Goal: Transaction & Acquisition: Purchase product/service

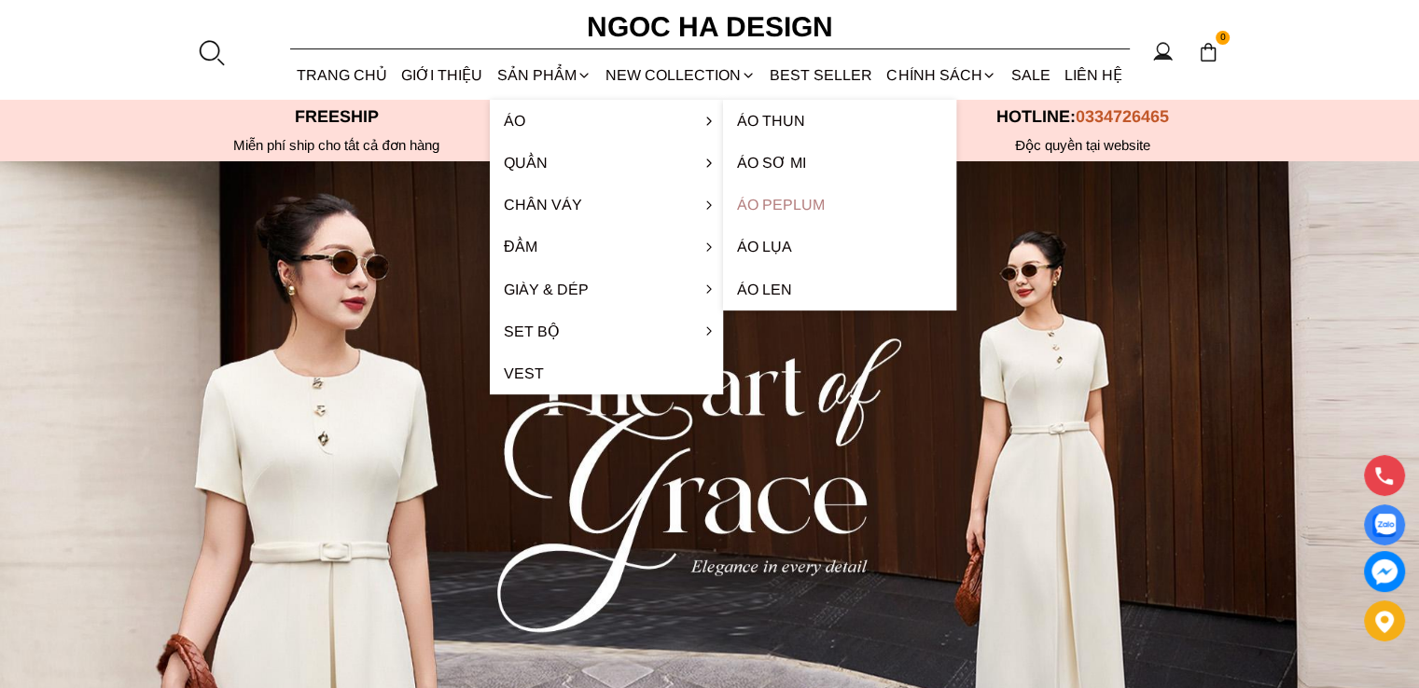
click at [806, 203] on link "Áo Peplum" at bounding box center [839, 205] width 233 height 42
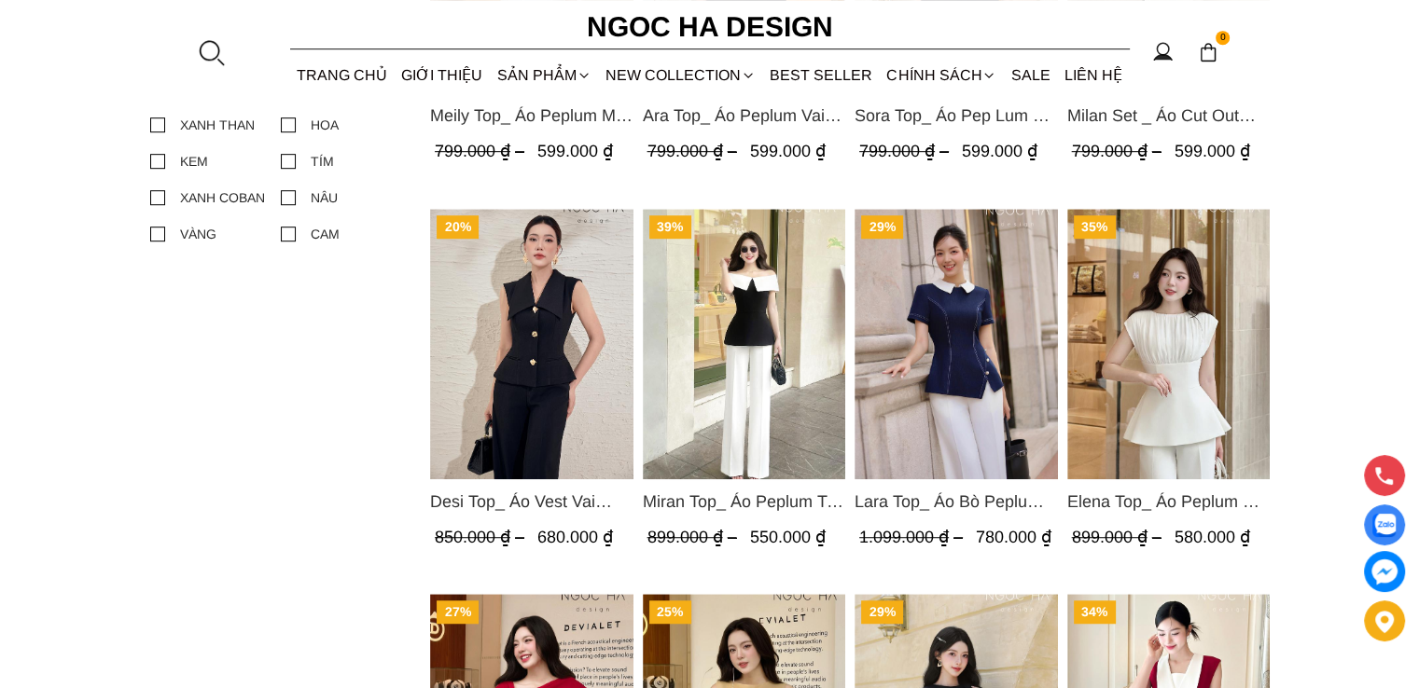
scroll to position [839, 0]
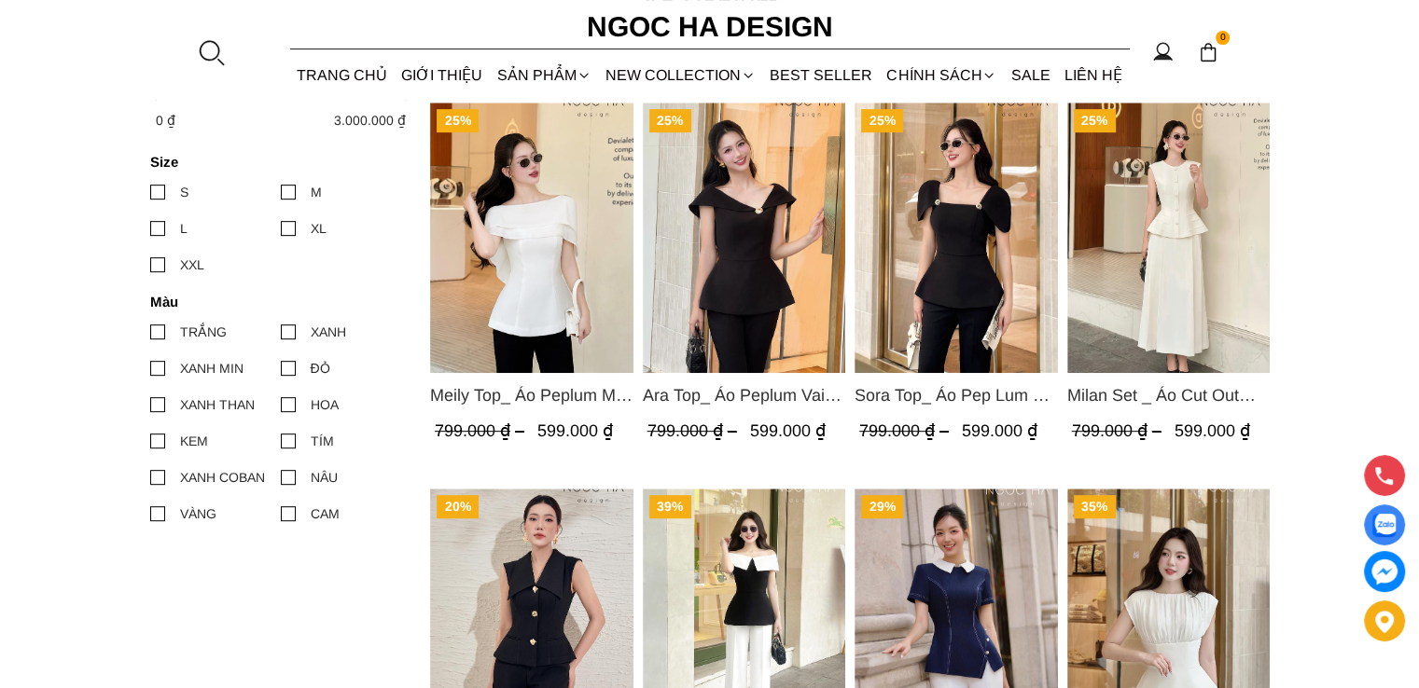
click at [1197, 393] on span "Milan Set _ Áo Cut Out Tùng Không Tay Kết Hợp Chân Váy Xếp Ly A1080+CV139" at bounding box center [1167, 395] width 203 height 26
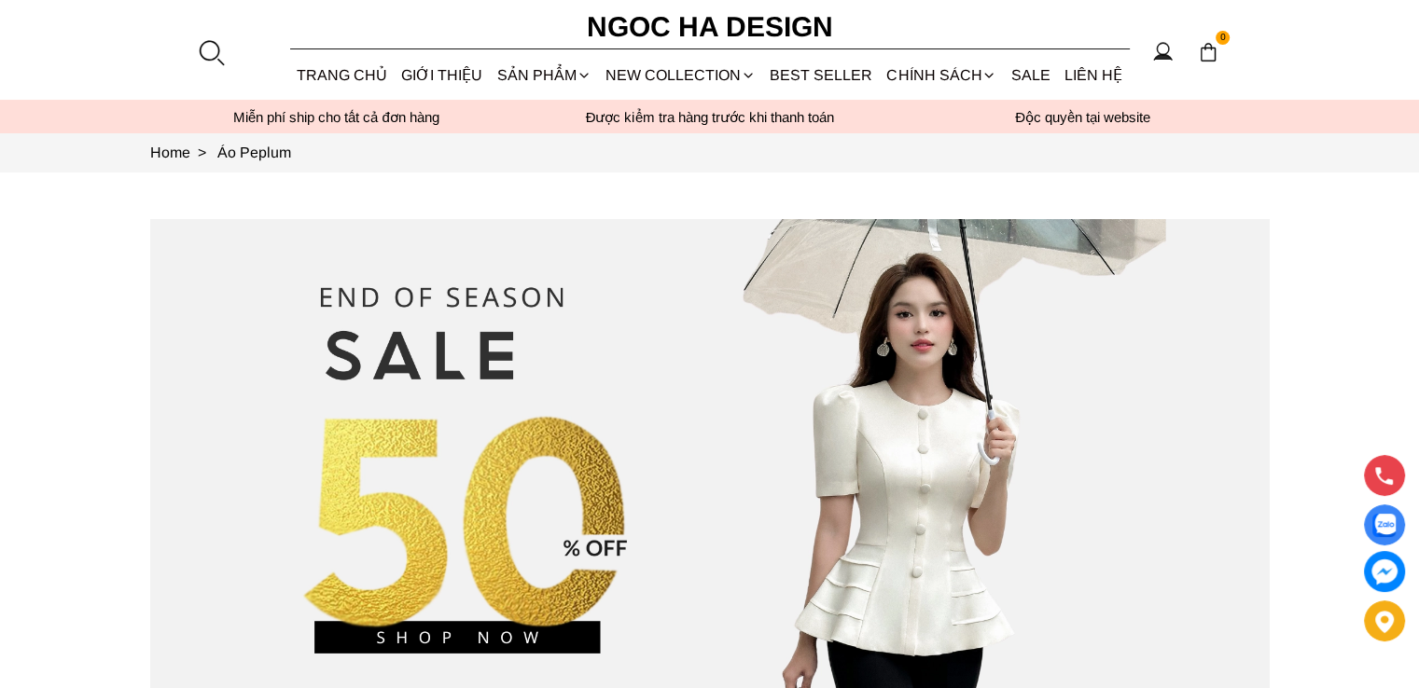
scroll to position [0, 0]
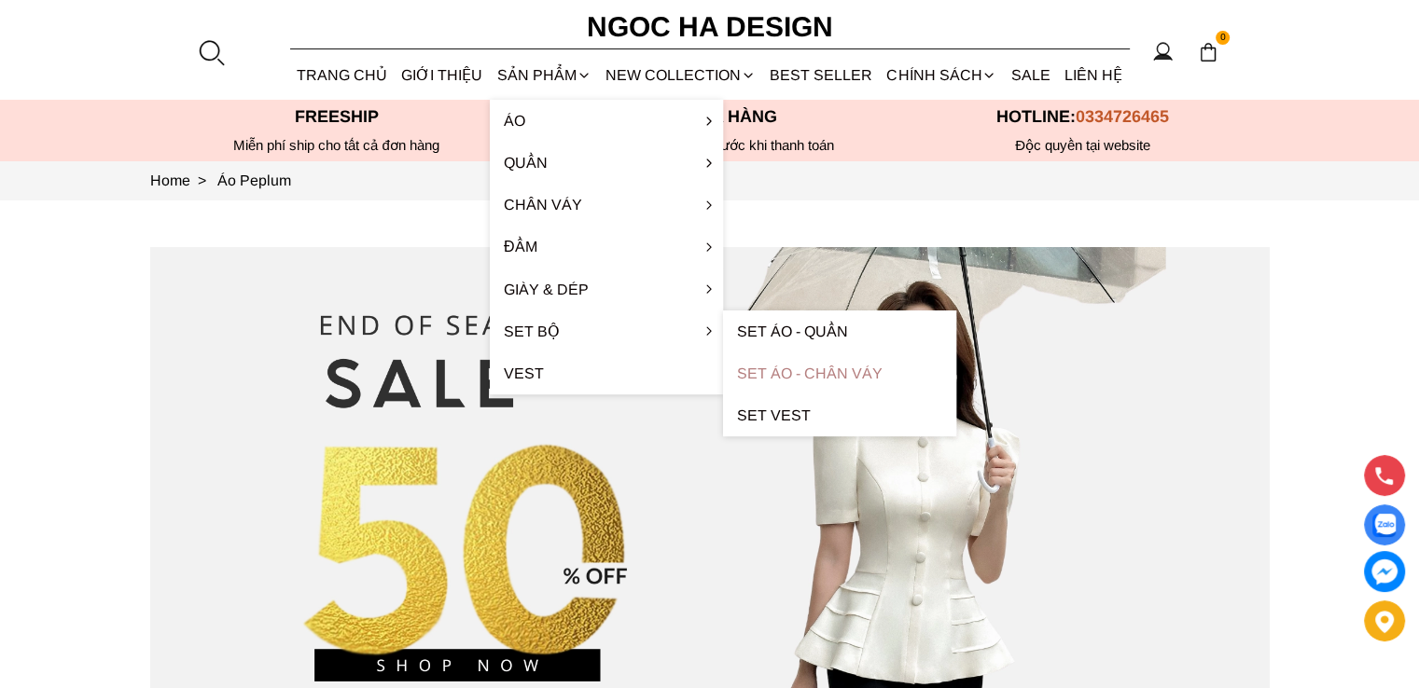
click at [782, 374] on link "Set Áo - Chân váy" at bounding box center [839, 374] width 233 height 42
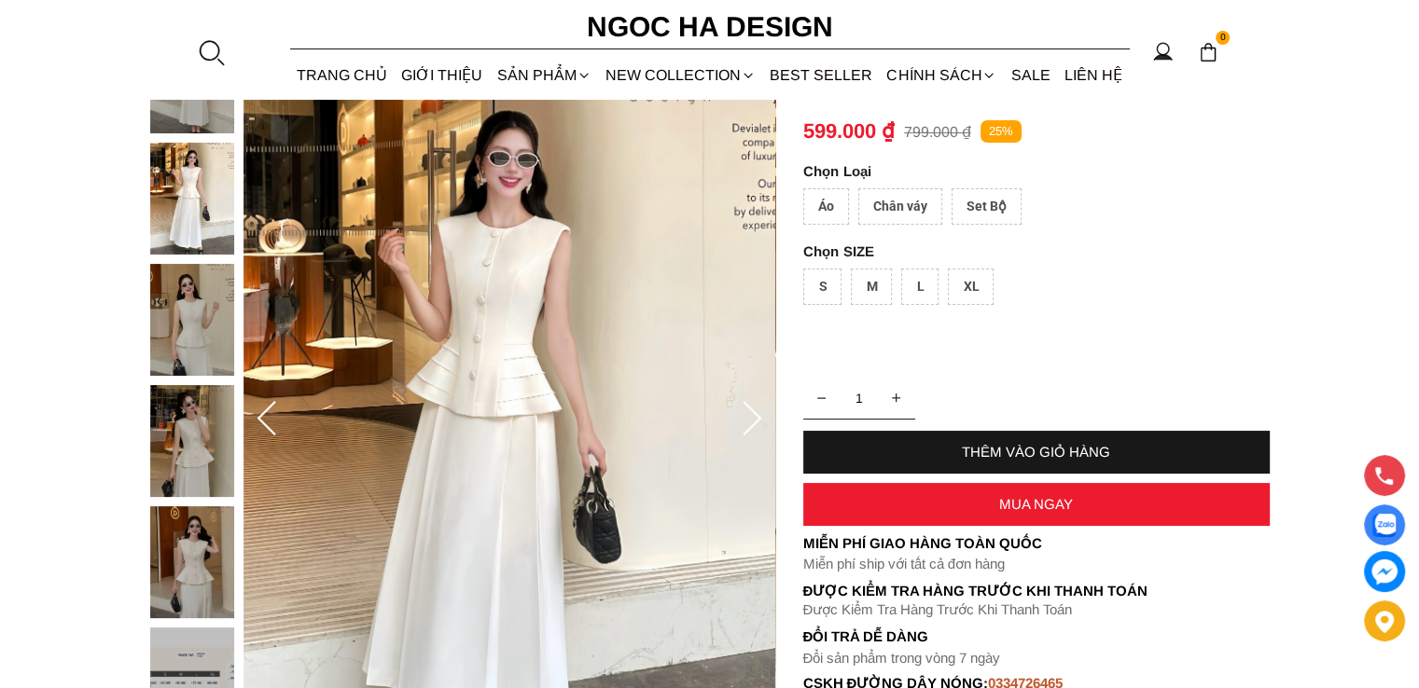
scroll to position [93, 0]
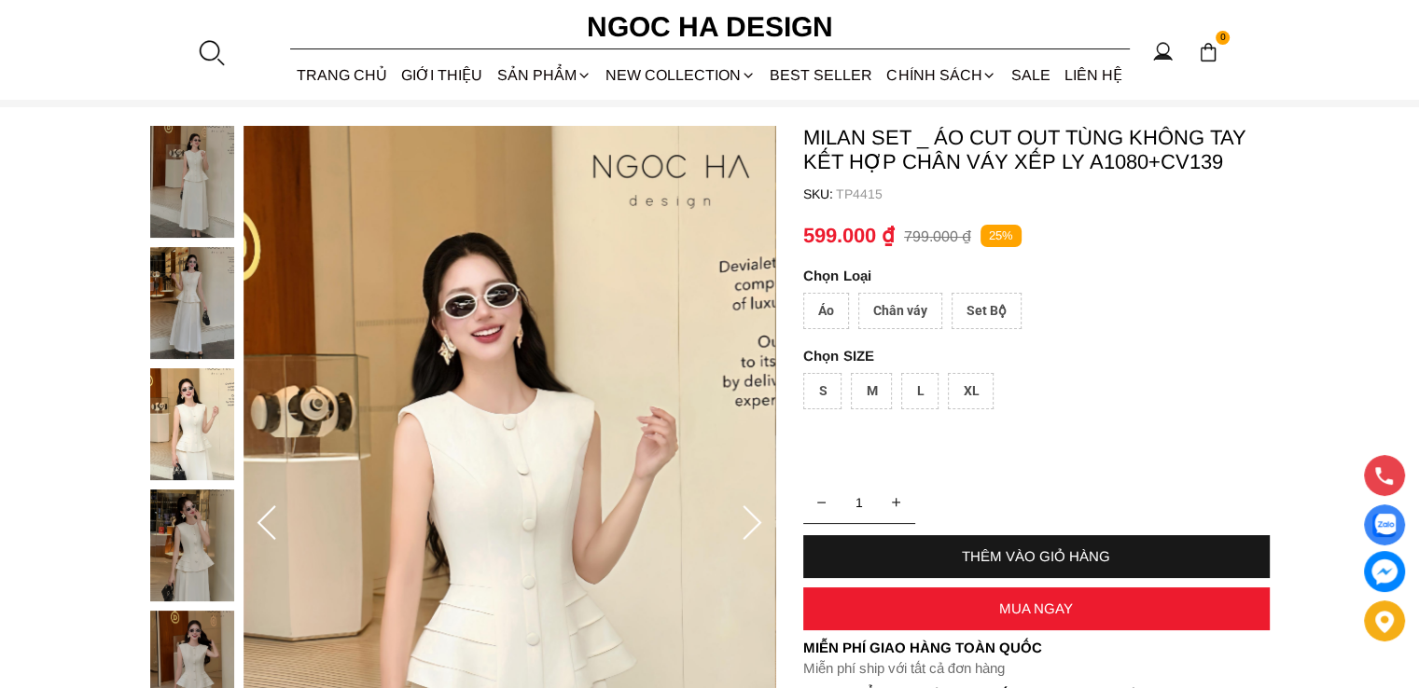
click at [990, 307] on div "Set Bộ" at bounding box center [986, 311] width 70 height 36
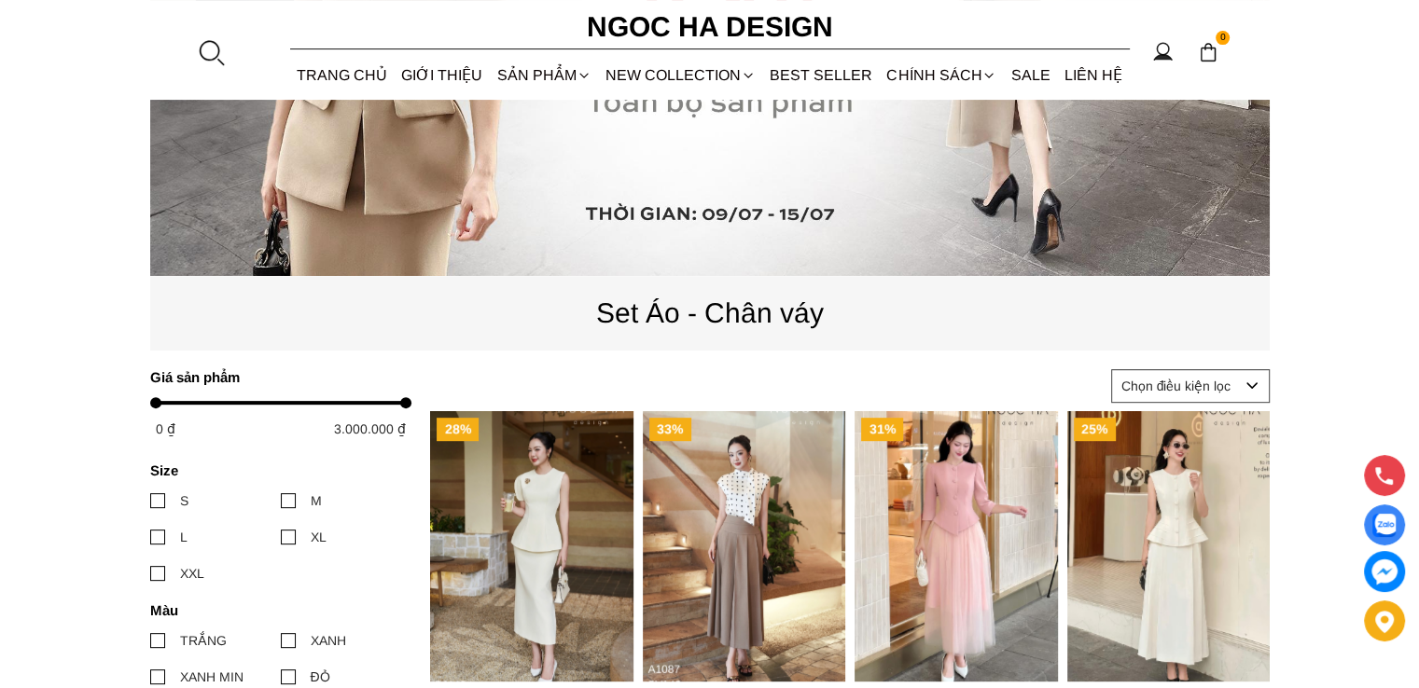
scroll to position [746, 0]
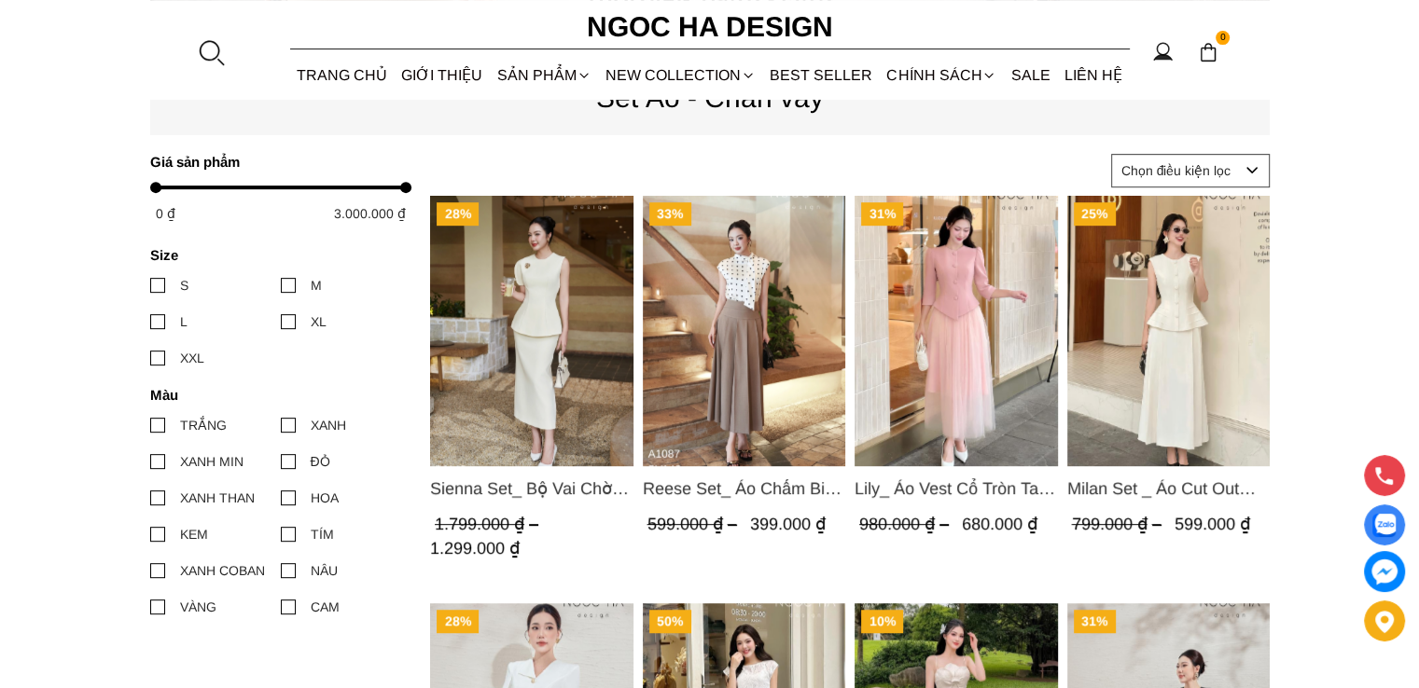
click at [1168, 317] on img "Product image - Milan Set _ Áo Cut Out Tùng Không Tay Kết Hợp Chân Váy Xếp Ly A…" at bounding box center [1167, 331] width 203 height 270
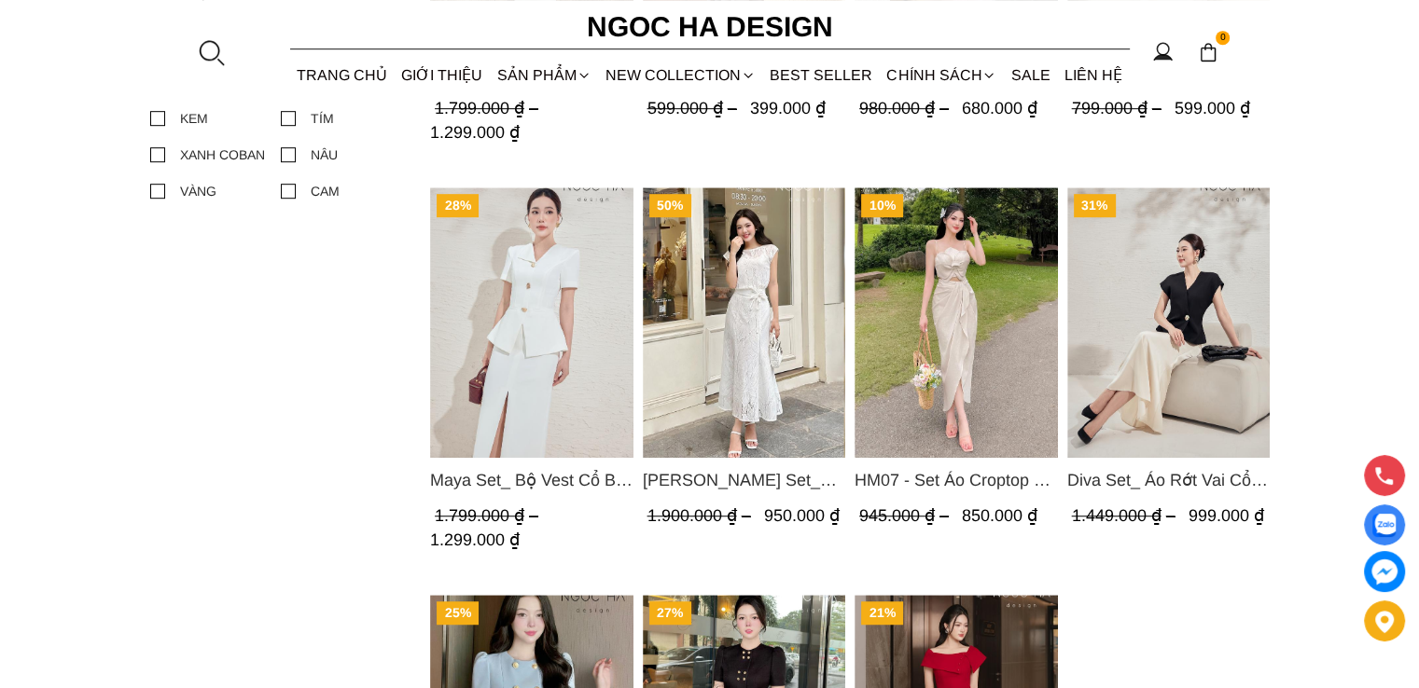
scroll to position [933, 0]
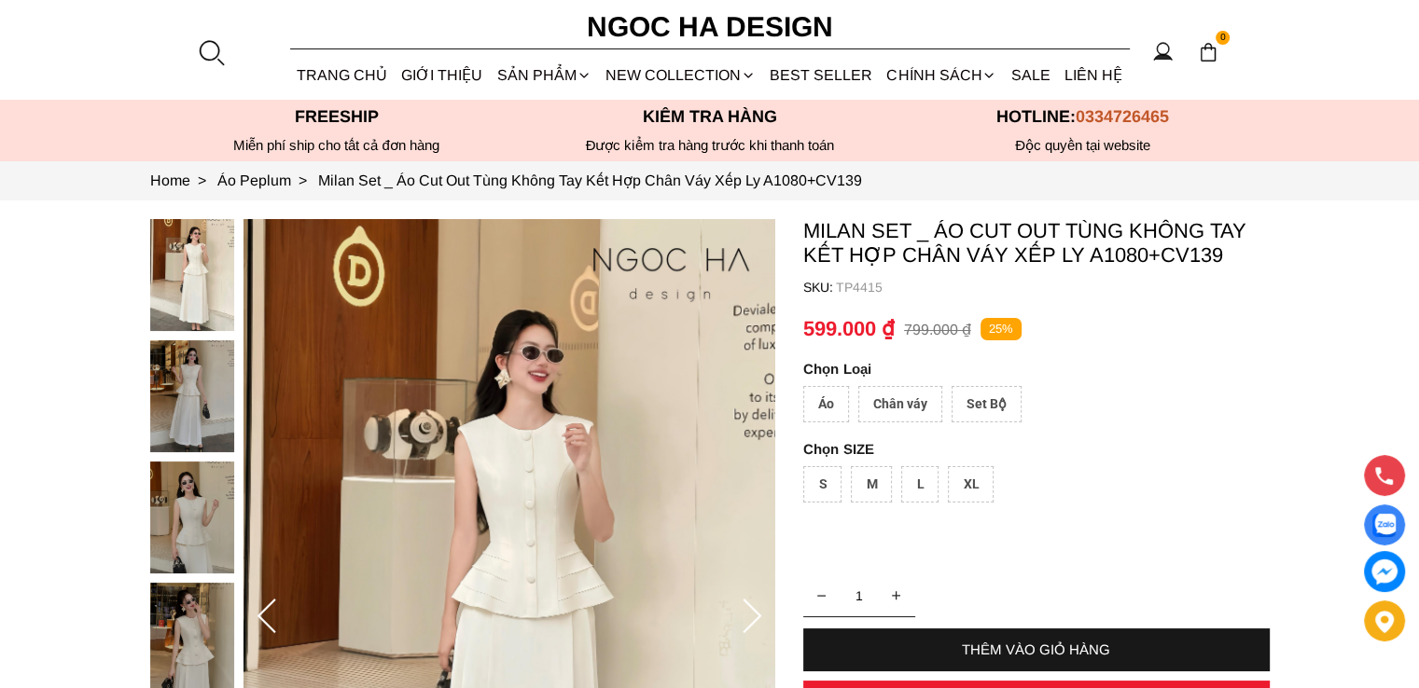
click at [997, 395] on div "Set Bộ" at bounding box center [986, 404] width 70 height 36
click at [902, 401] on div "Chân váy" at bounding box center [900, 404] width 84 height 36
click at [992, 410] on div "Set Bộ" at bounding box center [986, 404] width 70 height 36
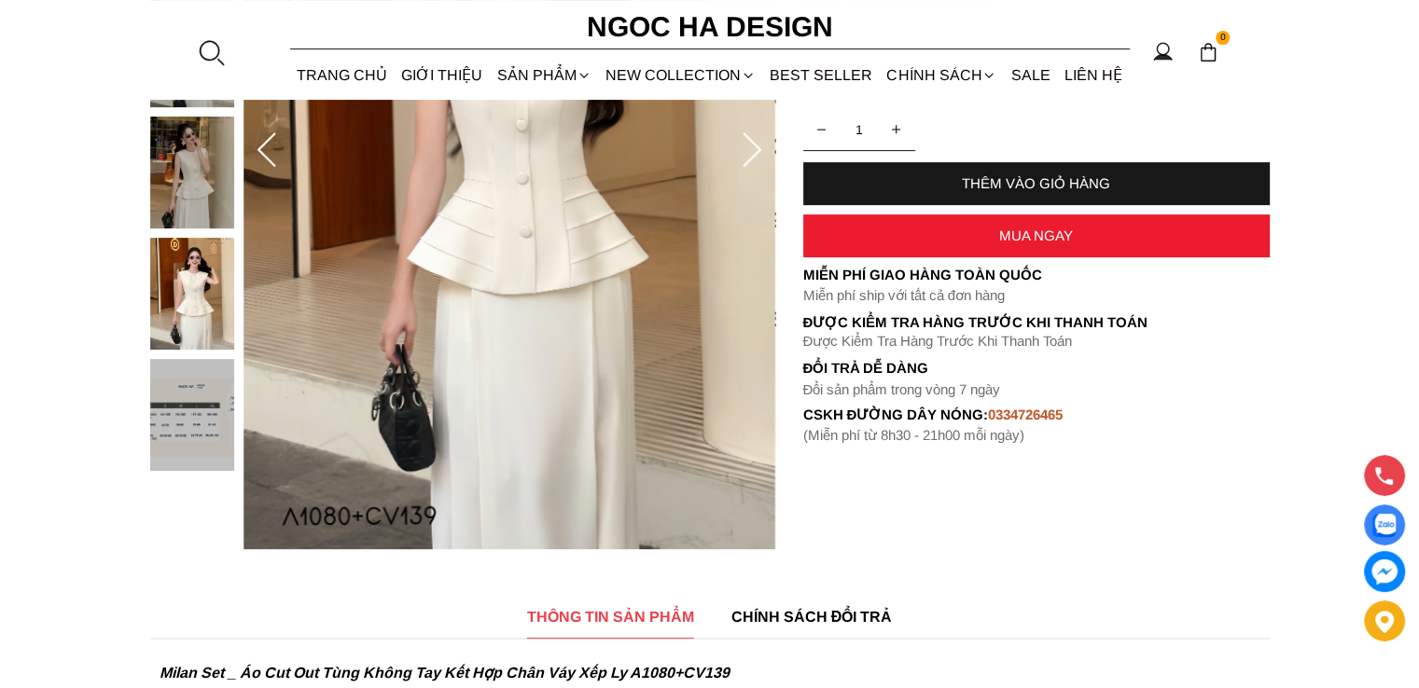
scroll to position [187, 0]
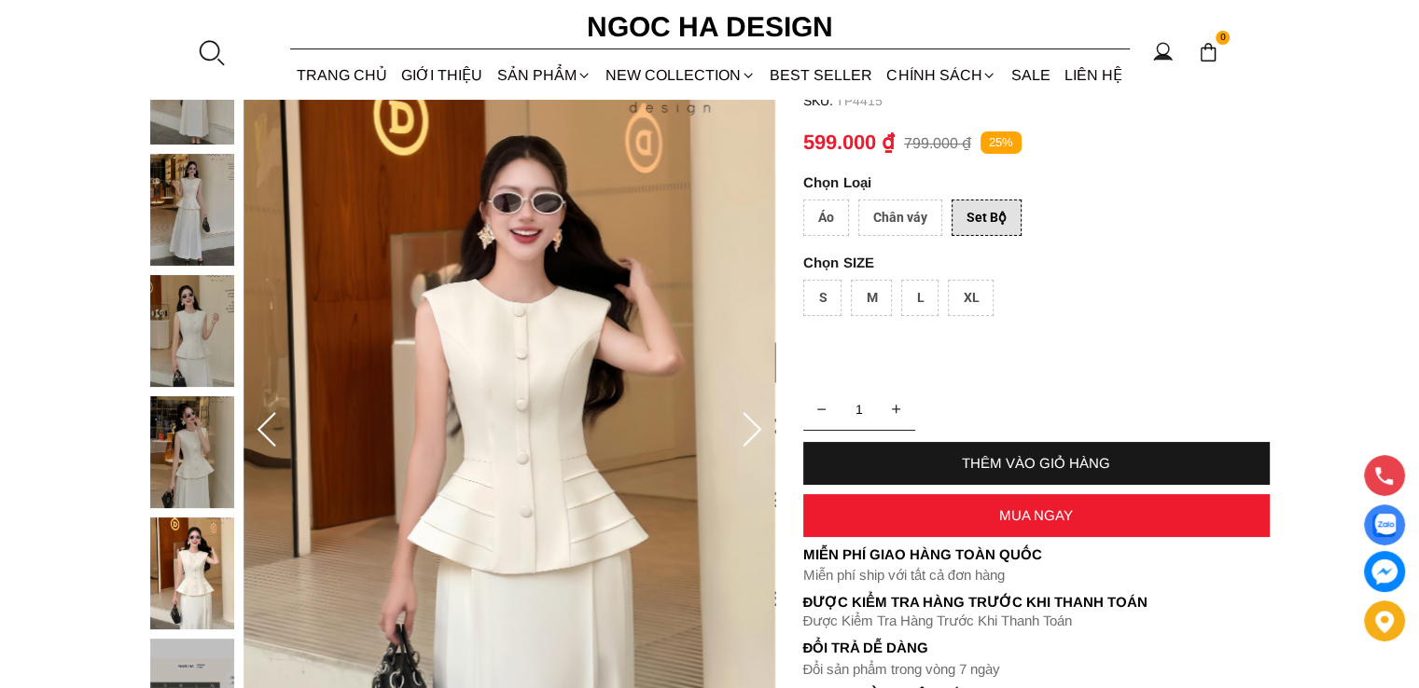
click at [747, 430] on icon at bounding box center [751, 430] width 37 height 37
